Goal: Information Seeking & Learning: Learn about a topic

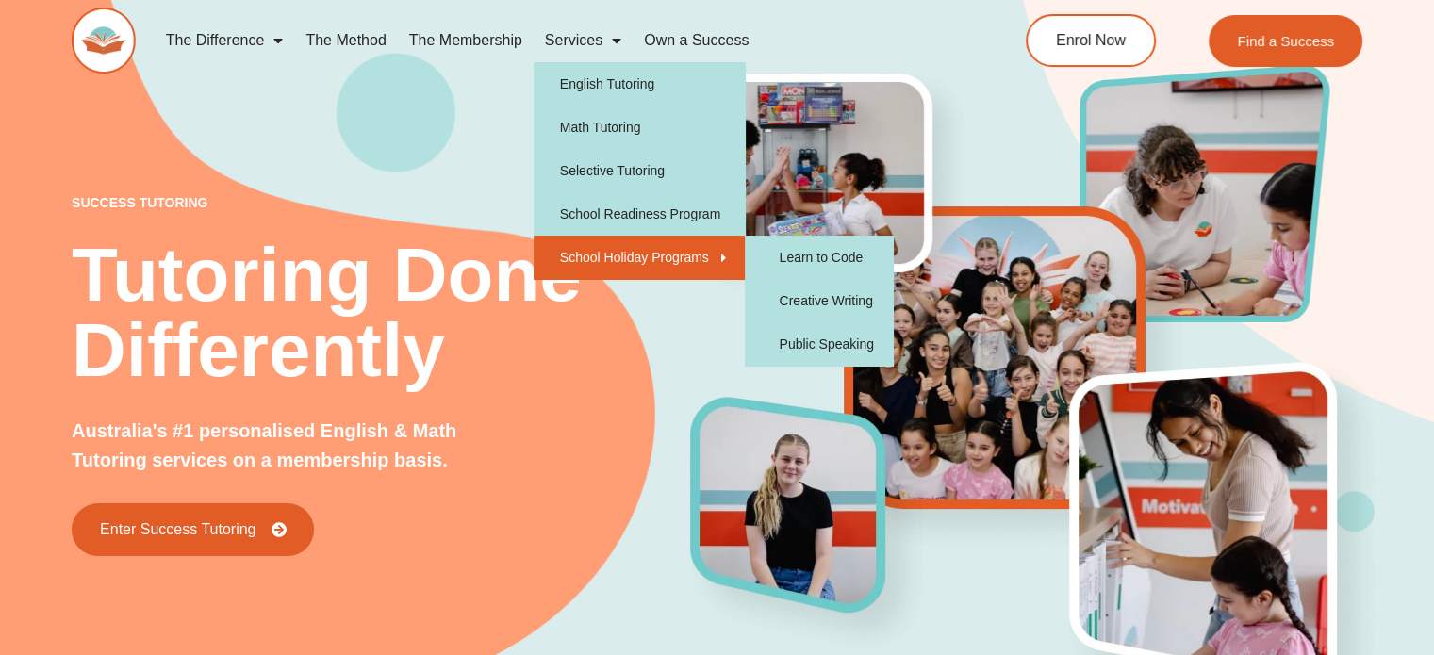
click at [643, 261] on link "School Holiday Programs" at bounding box center [640, 257] width 212 height 43
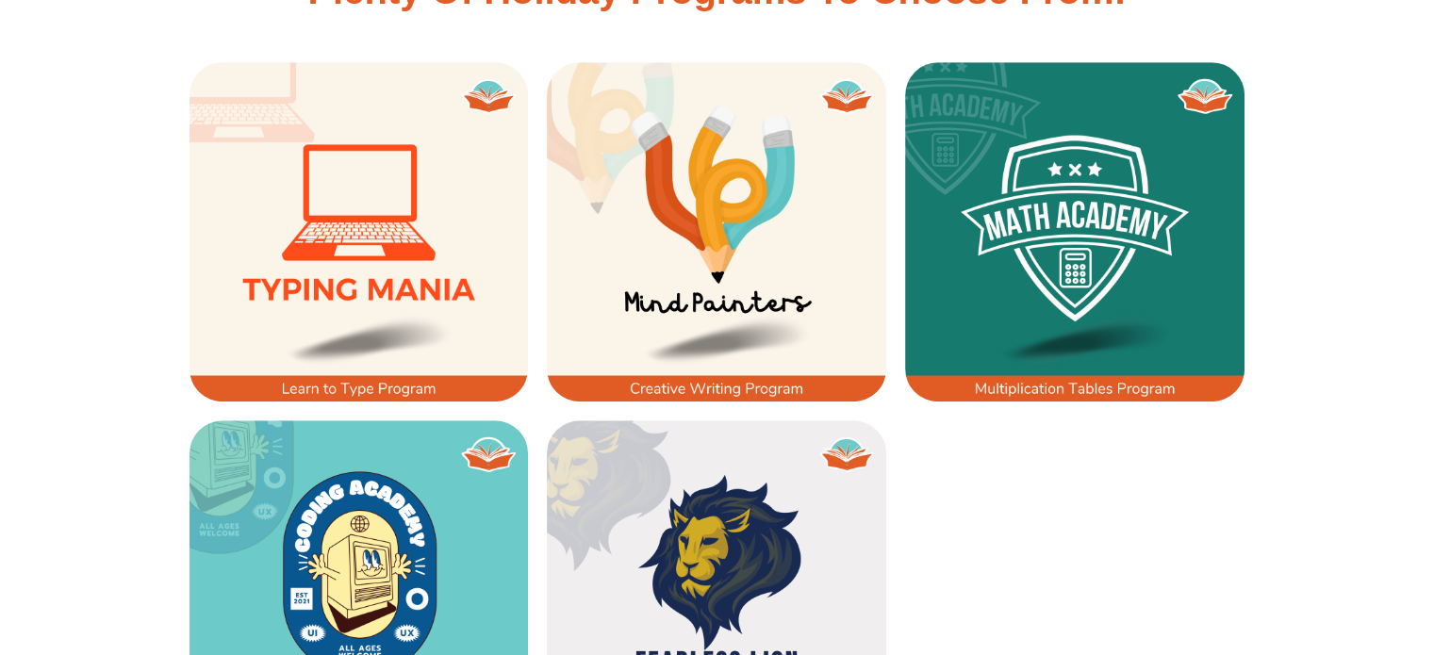
scroll to position [1267, 0]
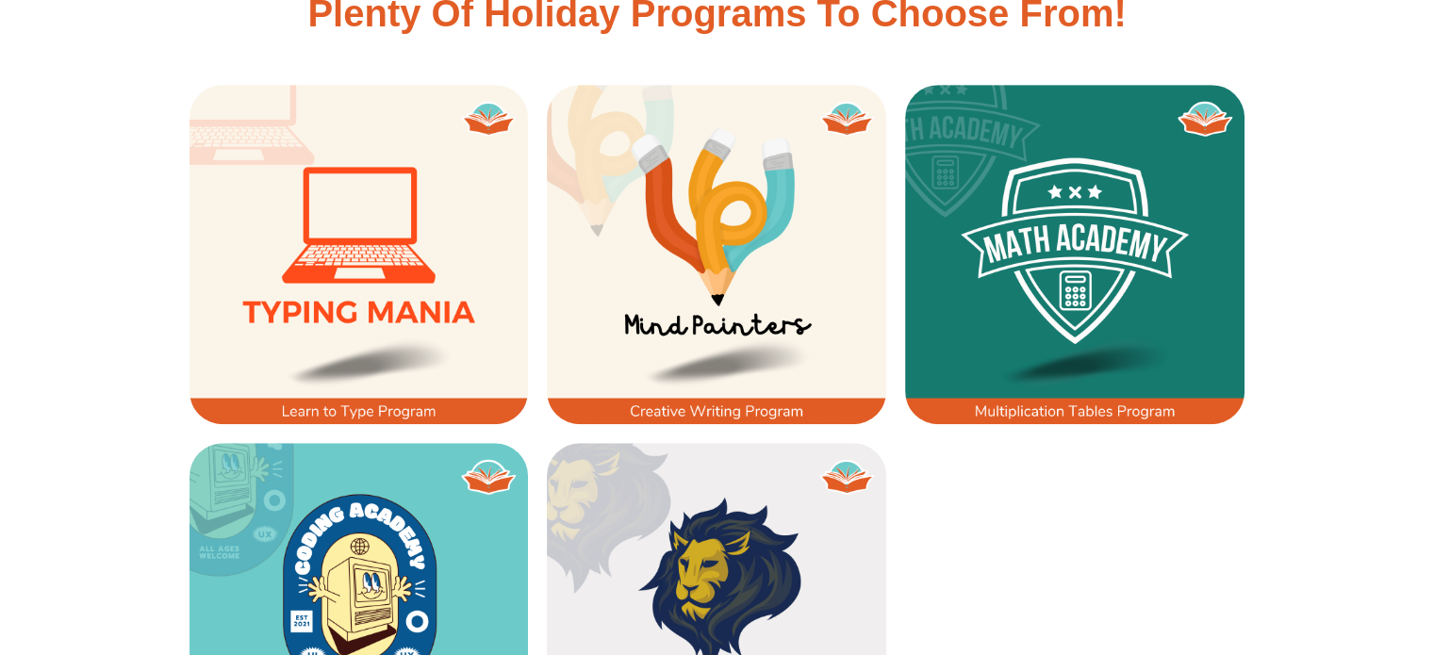
click at [675, 294] on img at bounding box center [716, 254] width 339 height 339
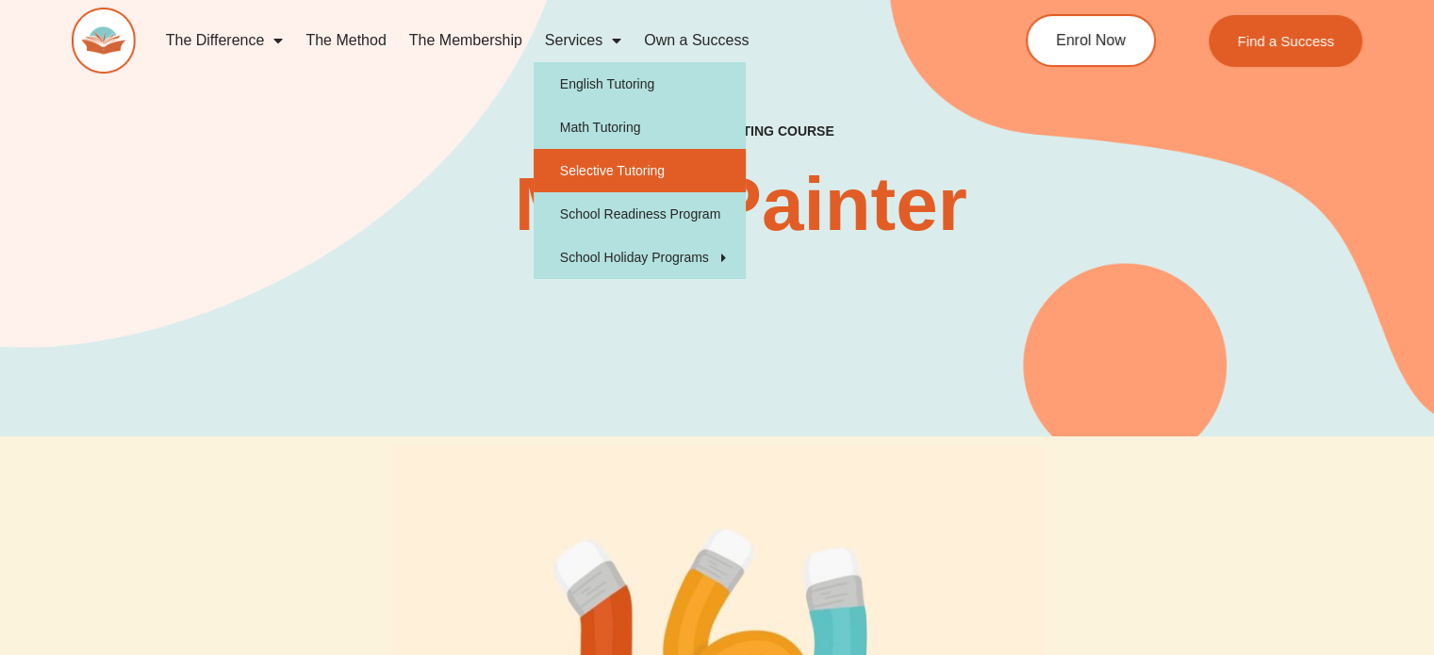
click at [597, 169] on link "Selective Tutoring" at bounding box center [640, 170] width 212 height 43
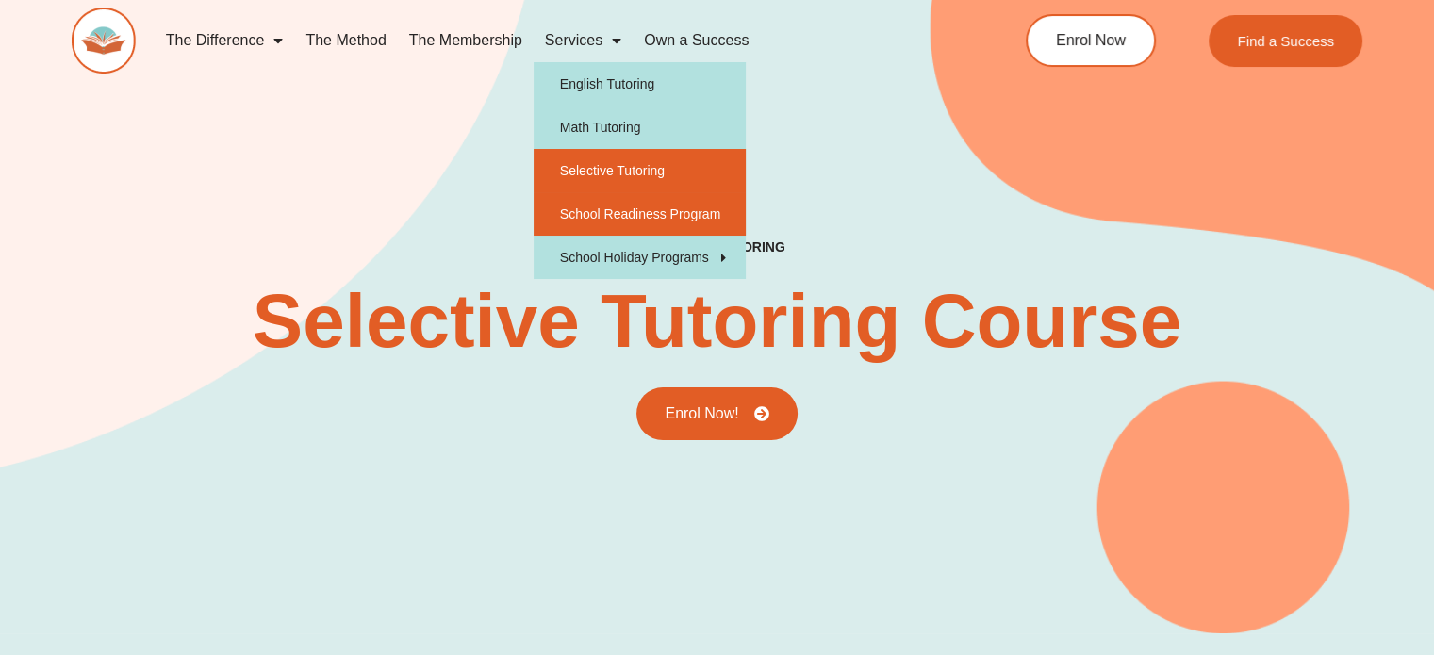
click at [566, 210] on link "School Readiness Program" at bounding box center [640, 213] width 212 height 43
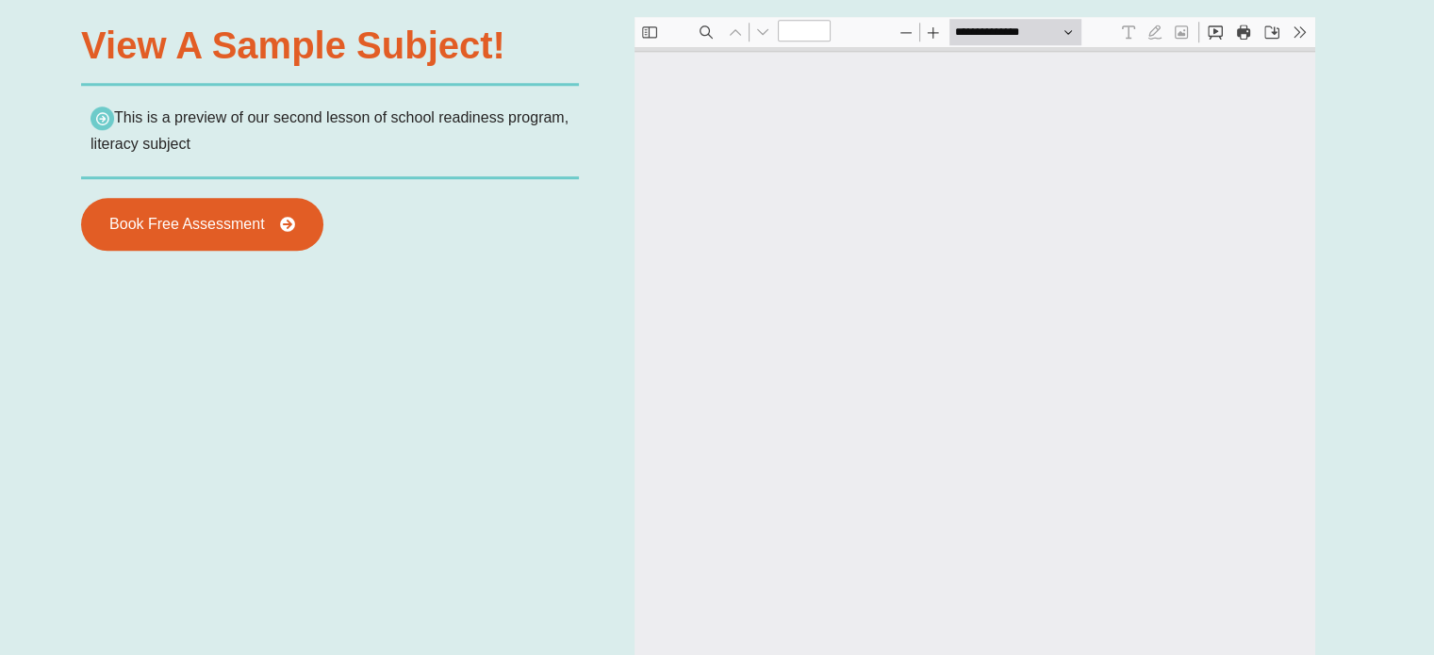
type input "*"
